Goal: Complete application form

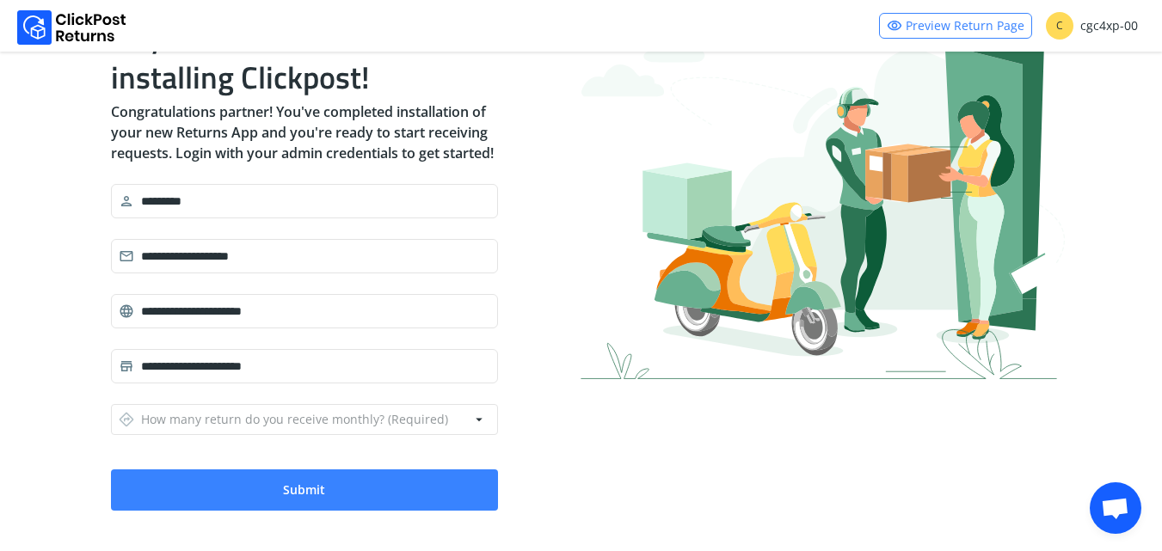
scroll to position [126, 0]
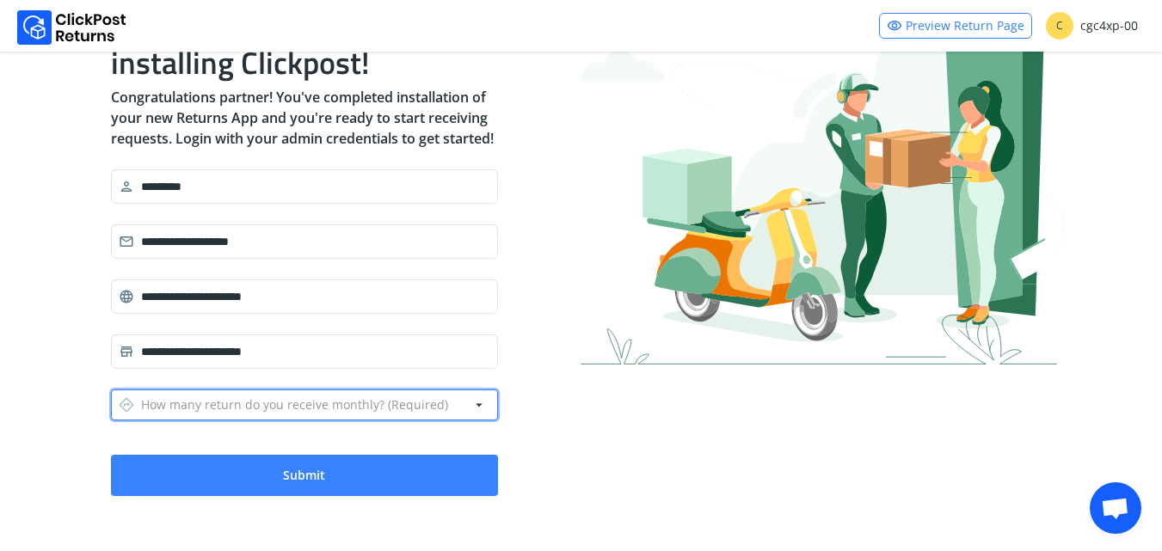
click at [295, 404] on div "directions How many return do you receive monthly? (Required)" at bounding box center [283, 405] width 329 height 24
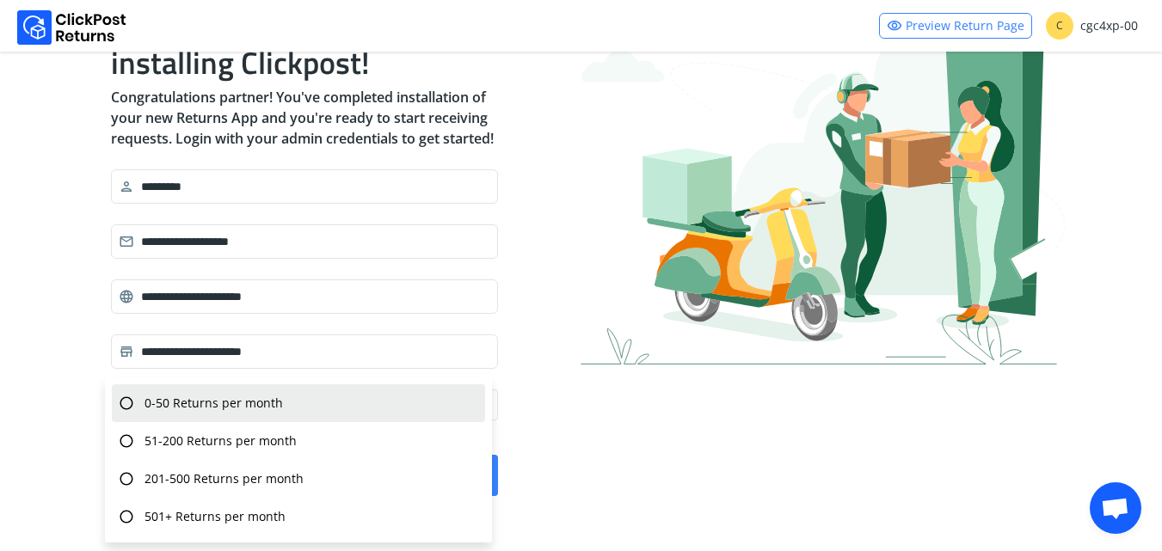
click at [295, 403] on div "radio_button_unchecked 0-50 Returns per month" at bounding box center [298, 403] width 373 height 38
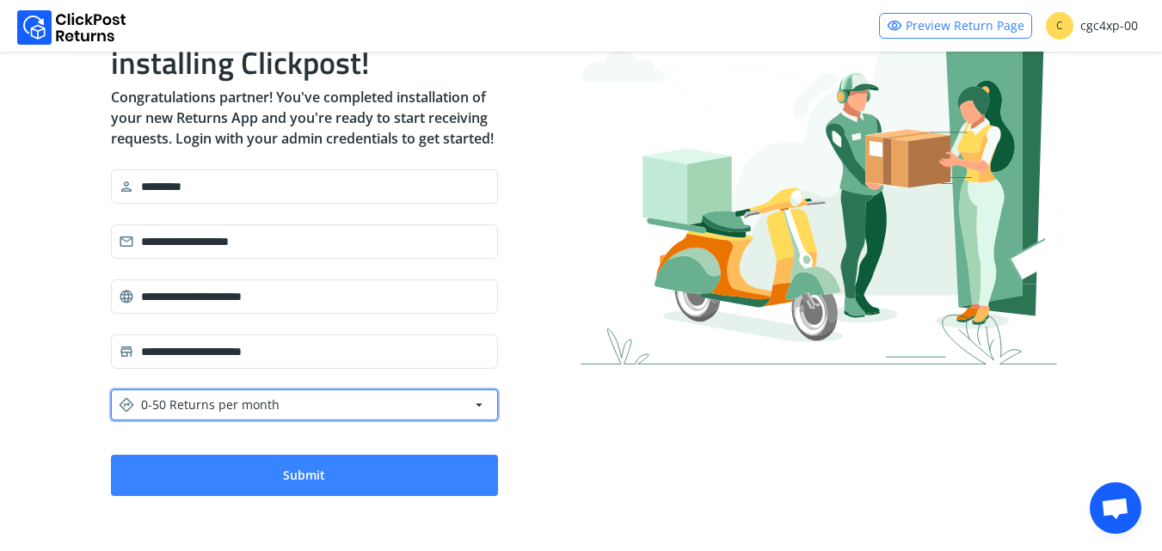
click at [300, 418] on button "directions 0-50 Returns per month arrow_drop_down" at bounding box center [304, 405] width 387 height 31
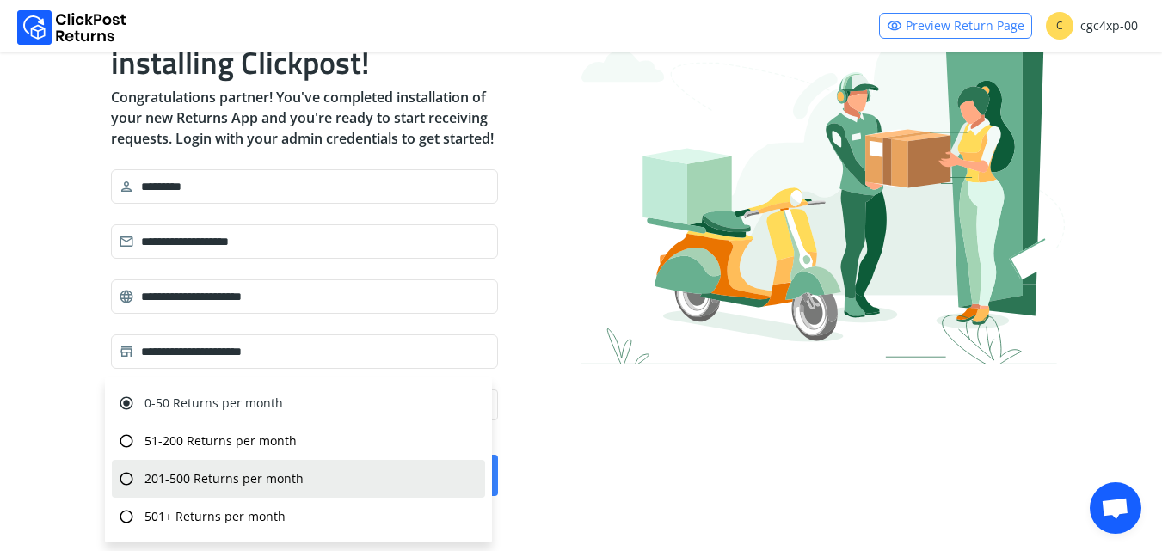
click at [409, 491] on div "radio_button_unchecked 201-500 Returns per month" at bounding box center [298, 479] width 373 height 38
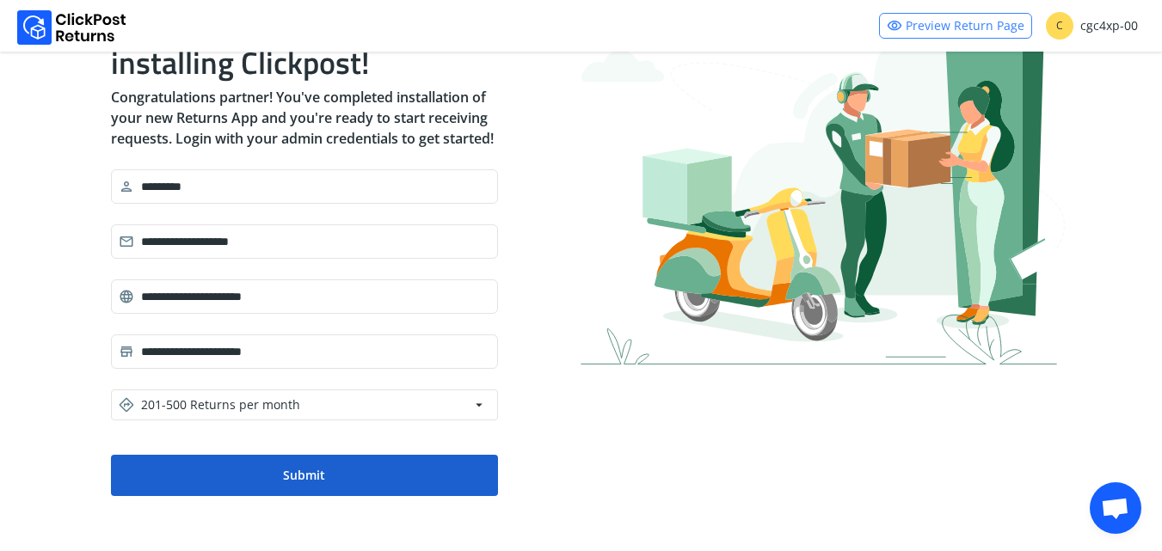
click at [376, 482] on button "Submit" at bounding box center [304, 475] width 387 height 41
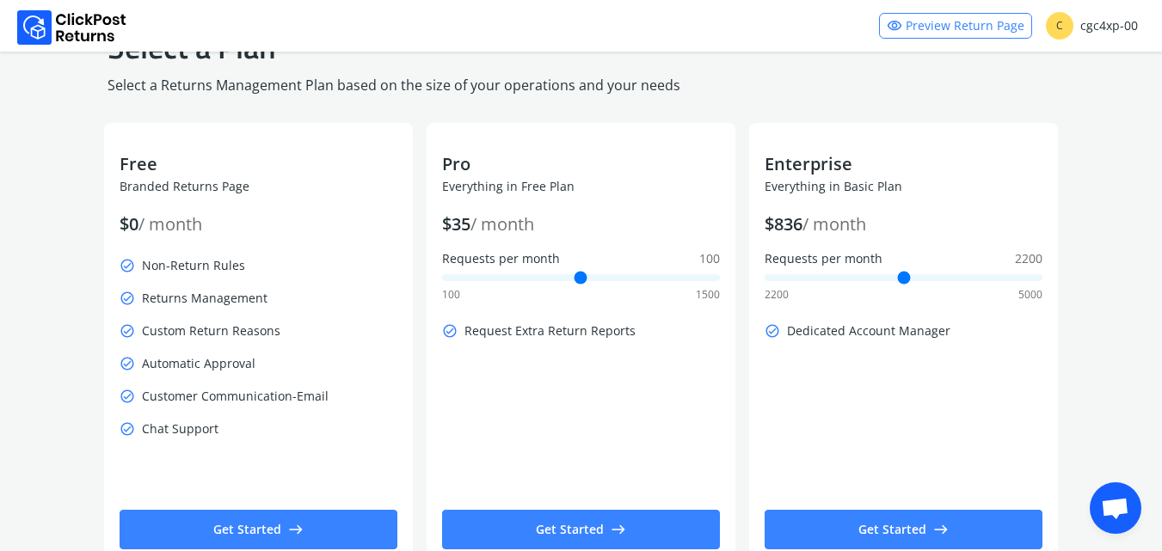
scroll to position [0, 0]
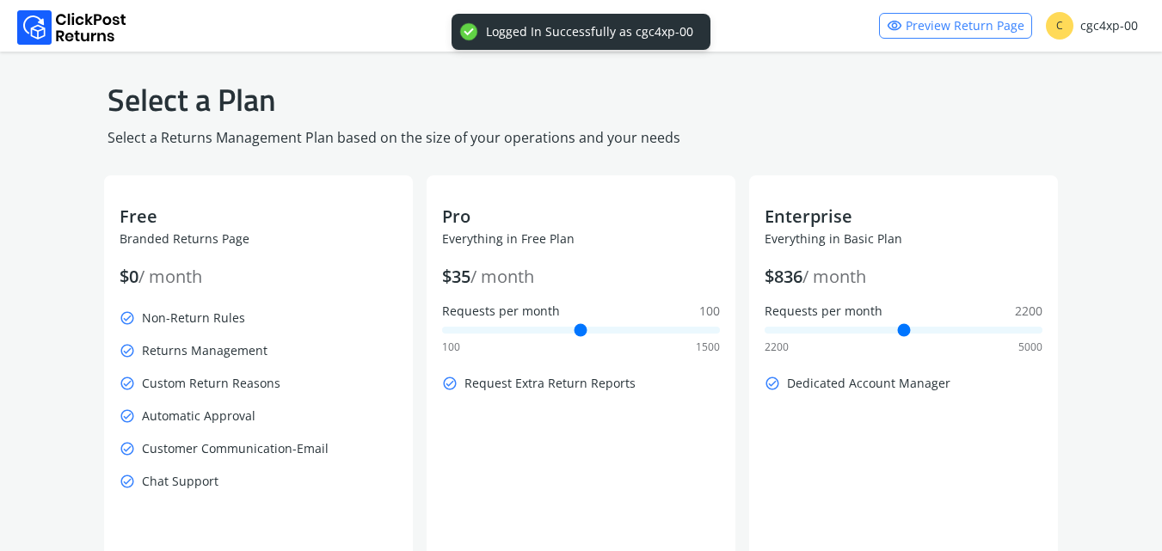
click at [855, 132] on p "Select a Returns Management Plan based on the size of your operations and your …" at bounding box center [582, 137] width 948 height 21
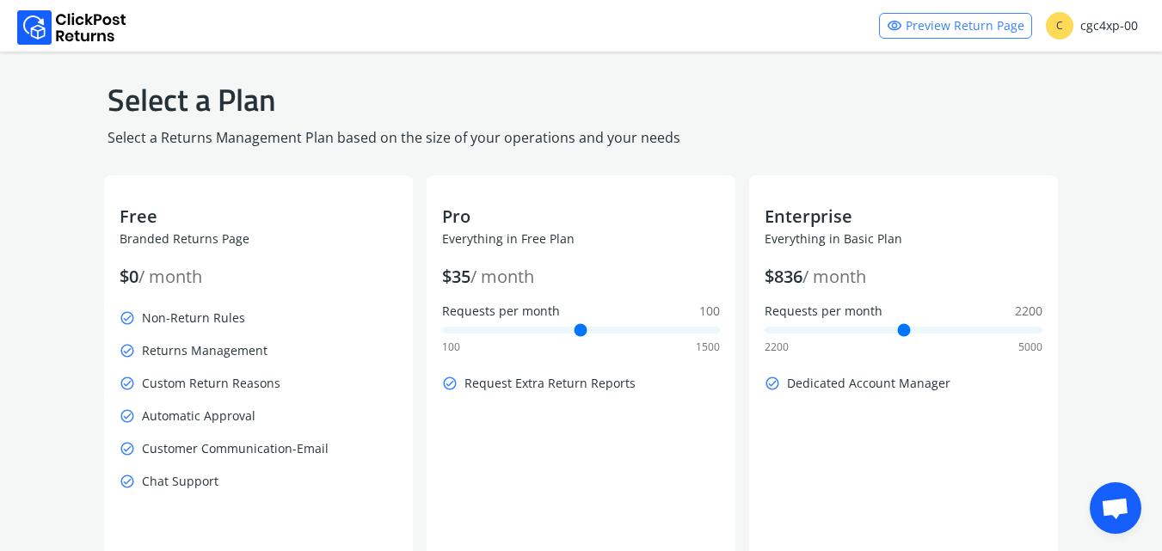
click at [1097, 10] on div "visibility Preview Return Page C cgc4xp-00" at bounding box center [1012, 25] width 266 height 31
click at [1097, 25] on div "C cgc4xp-00" at bounding box center [1092, 26] width 92 height 28
click at [1094, 75] on li "Logout" at bounding box center [1092, 70] width 52 height 31
